Goal: Information Seeking & Learning: Understand process/instructions

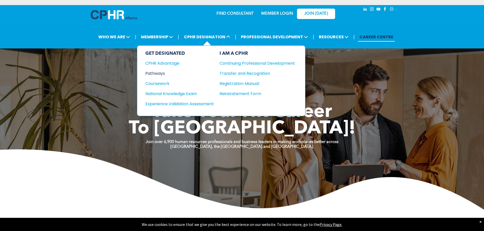
click at [159, 74] on div "Pathways" at bounding box center [176, 73] width 62 height 6
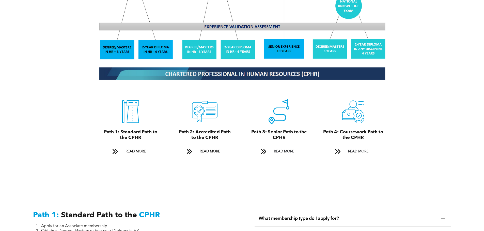
scroll to position [534, 0]
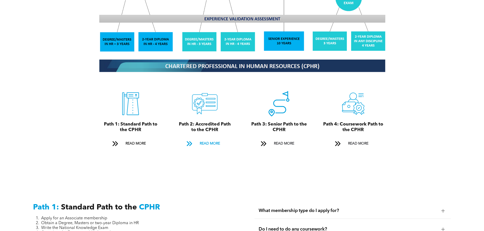
click at [210, 139] on span "READ MORE" at bounding box center [210, 143] width 24 height 9
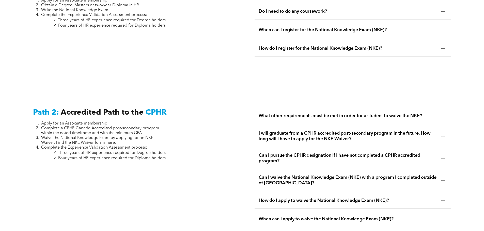
scroll to position [831, 0]
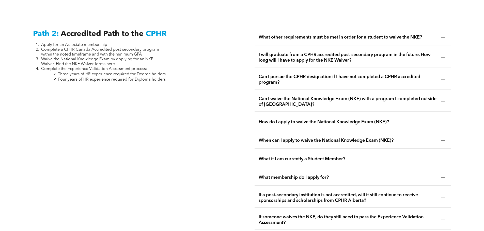
click at [444, 37] on div at bounding box center [443, 37] width 4 height 0
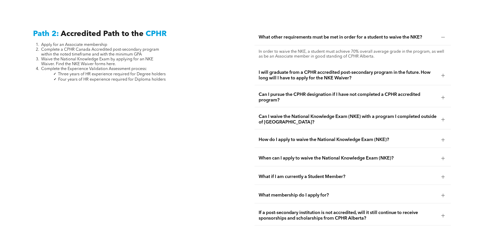
click at [444, 37] on div at bounding box center [443, 37] width 4 height 0
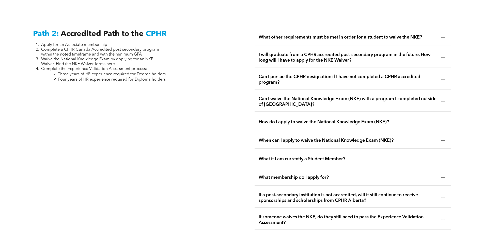
click at [443, 120] on div at bounding box center [443, 122] width 0 height 4
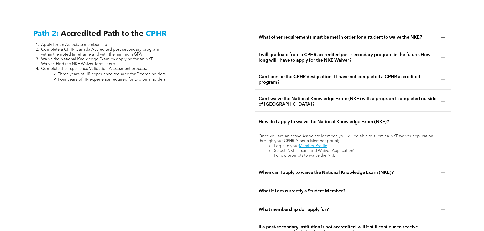
click at [443, 120] on div at bounding box center [443, 122] width 0 height 4
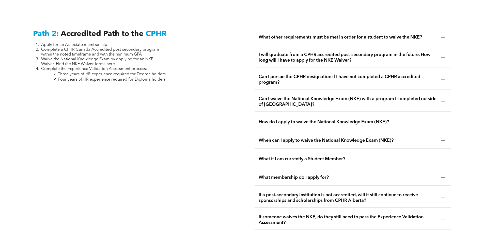
click at [445, 137] on div at bounding box center [443, 141] width 8 height 8
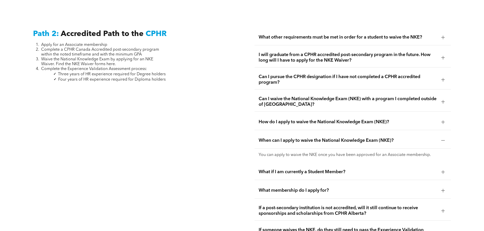
click at [445, 137] on div at bounding box center [443, 141] width 8 height 8
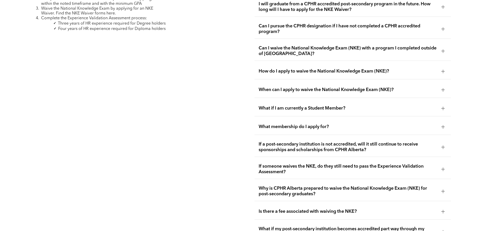
scroll to position [932, 0]
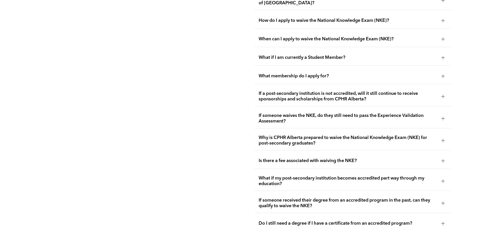
click at [444, 117] on div at bounding box center [443, 119] width 4 height 4
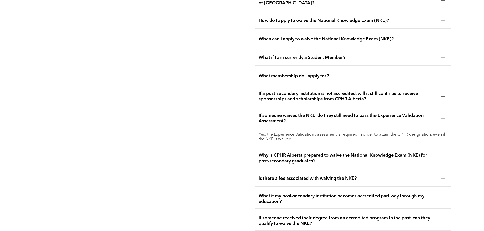
click at [444, 117] on div at bounding box center [443, 119] width 4 height 4
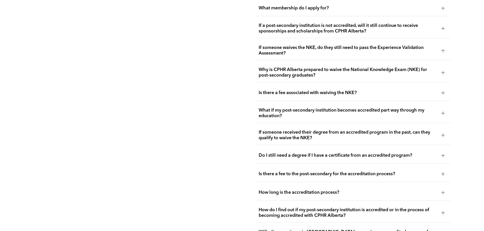
scroll to position [1008, 0]
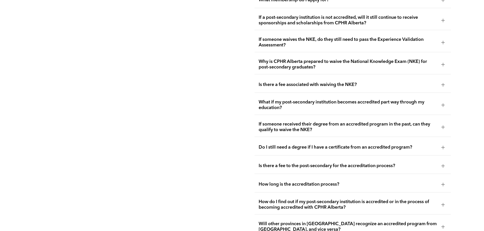
click at [442, 63] on div at bounding box center [443, 65] width 4 height 4
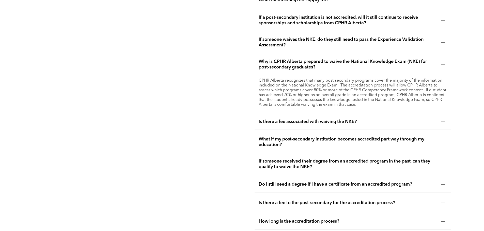
click at [443, 63] on div at bounding box center [443, 65] width 0 height 4
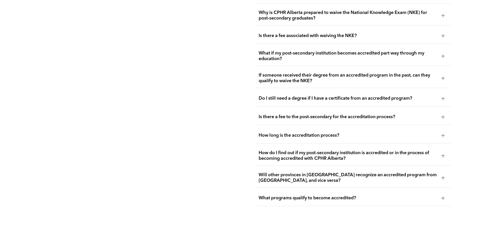
scroll to position [1059, 0]
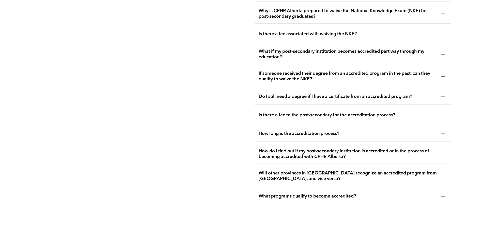
click at [444, 75] on div at bounding box center [443, 77] width 4 height 4
